Goal: Task Accomplishment & Management: Manage account settings

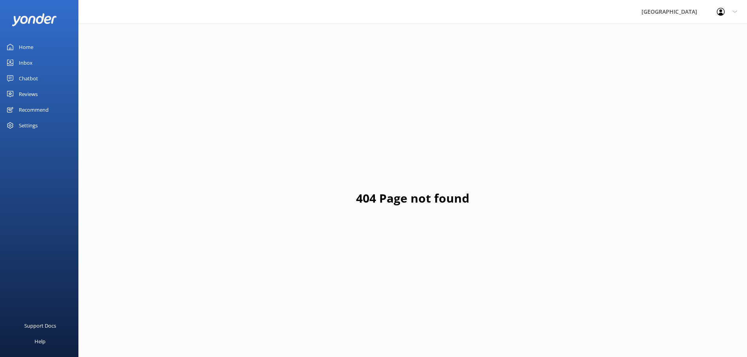
click at [30, 93] on div "Reviews" at bounding box center [28, 94] width 19 height 16
